Goal: Check status

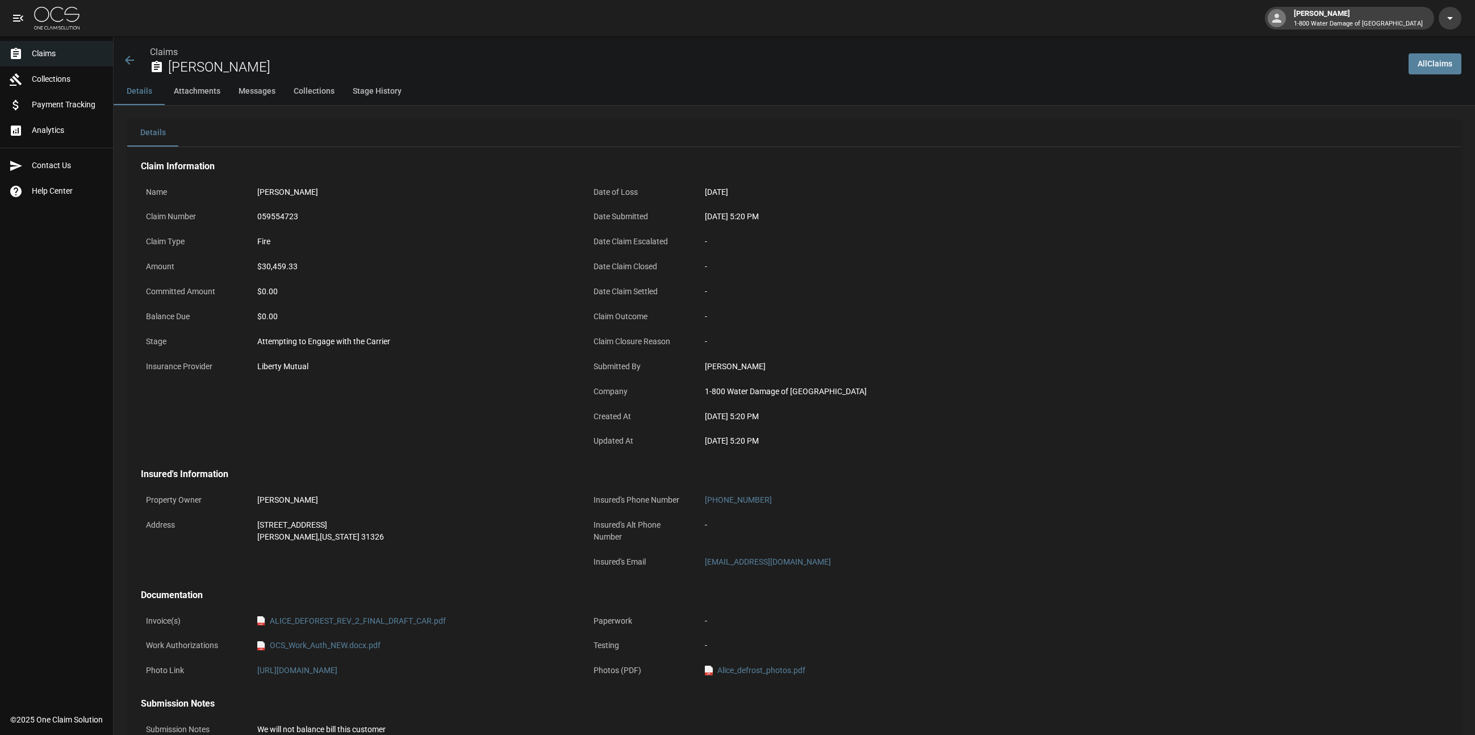
scroll to position [469, 0]
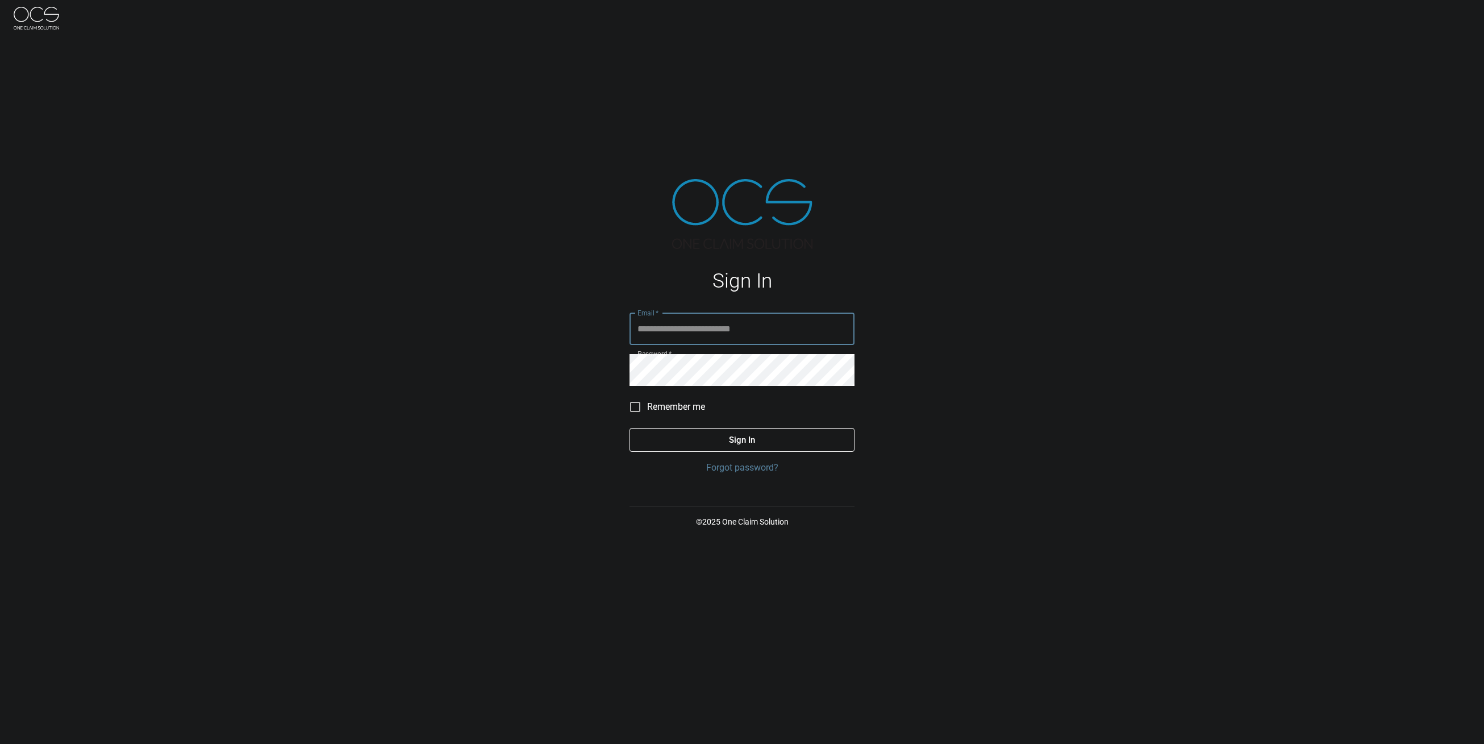
type input "**********"
click at [730, 443] on button "Sign In" at bounding box center [741, 440] width 225 height 24
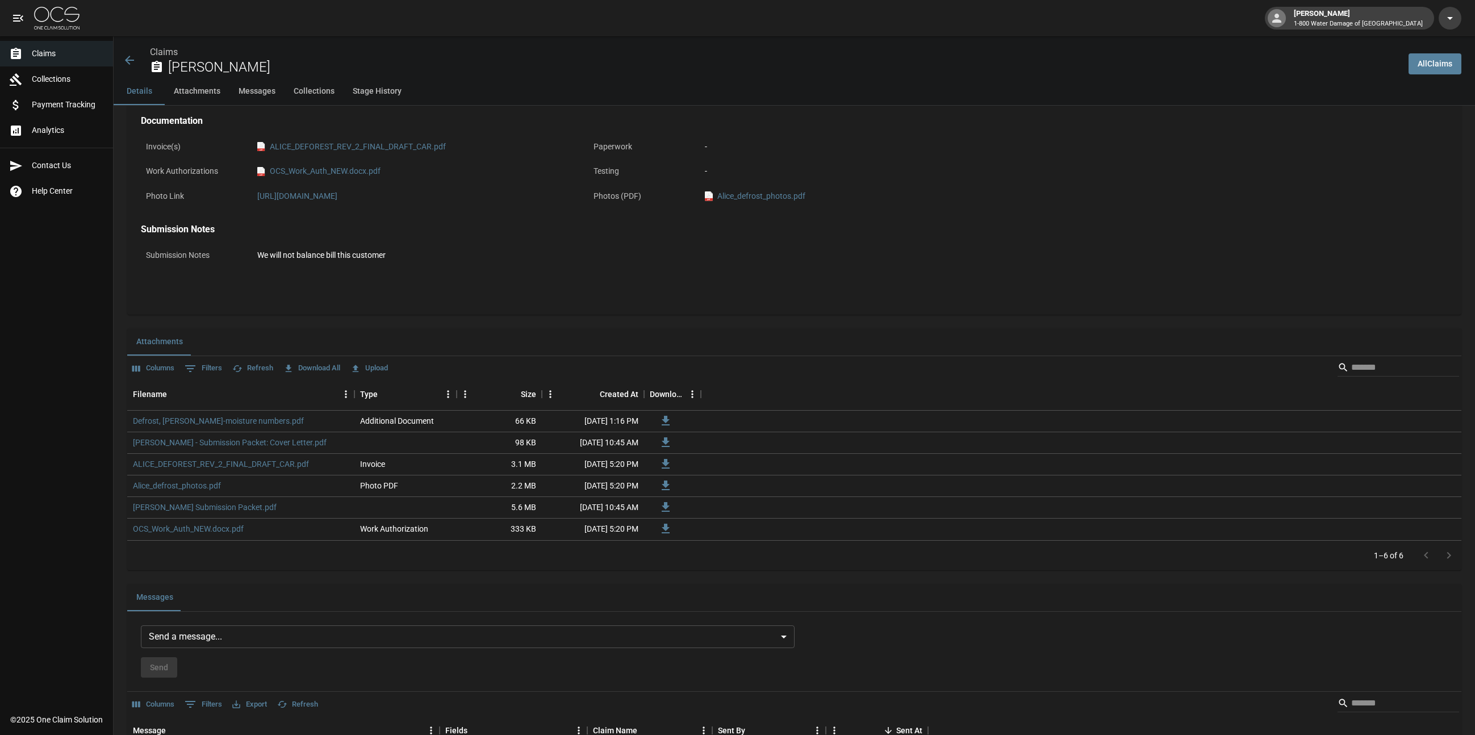
scroll to position [473, 0]
